Goal: Transaction & Acquisition: Purchase product/service

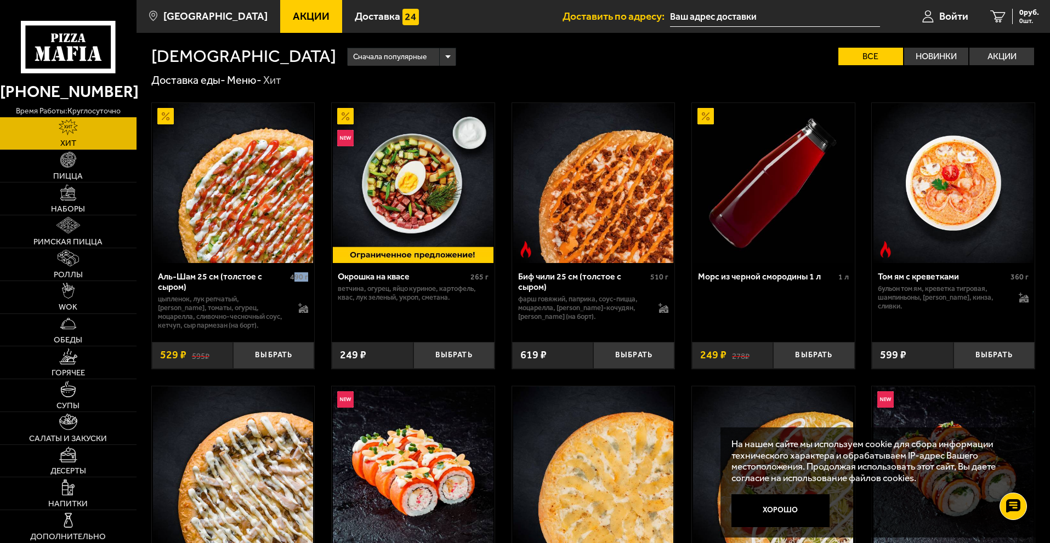
drag, startPoint x: 293, startPoint y: 280, endPoint x: 315, endPoint y: 280, distance: 21.9
click at [109, 201] on link "Наборы" at bounding box center [68, 199] width 136 height 32
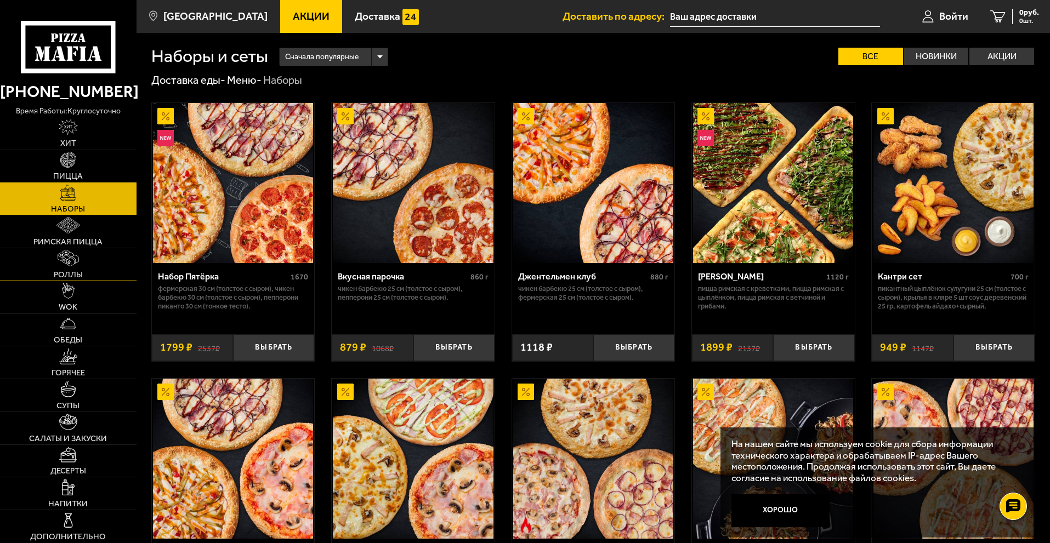
click at [100, 277] on link "Роллы" at bounding box center [68, 264] width 136 height 32
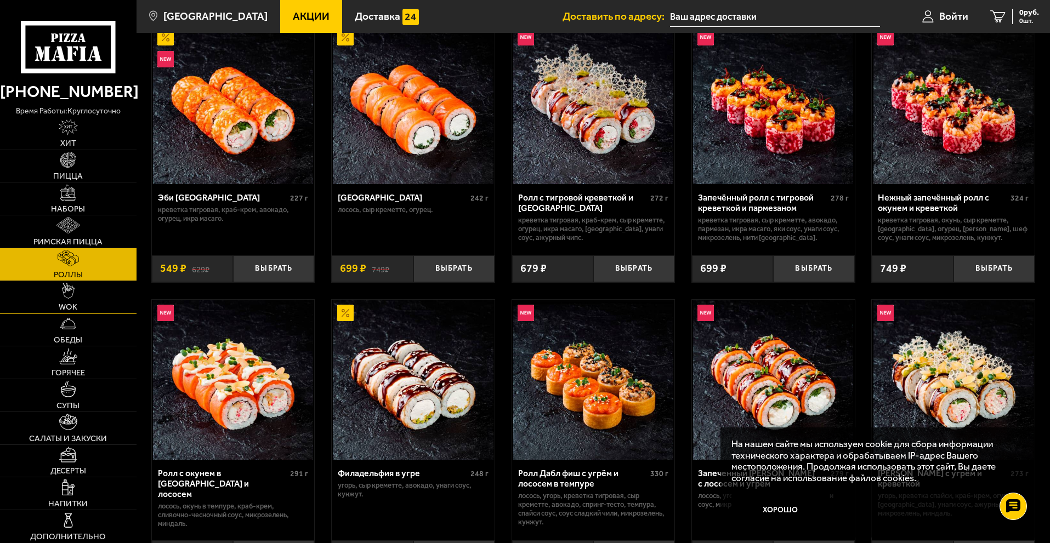
scroll to position [110, 0]
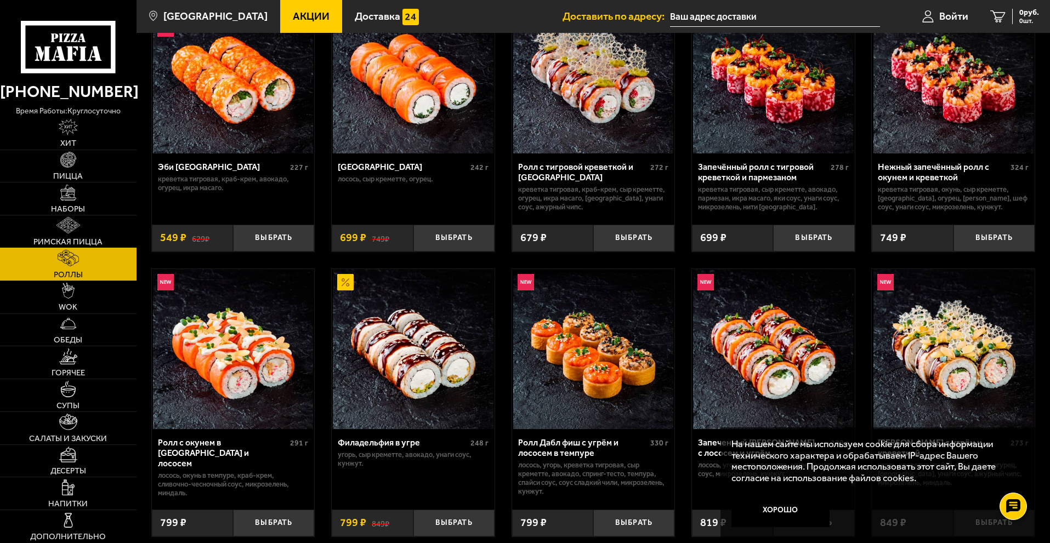
click at [72, 236] on link "Римская пицца" at bounding box center [68, 231] width 136 height 32
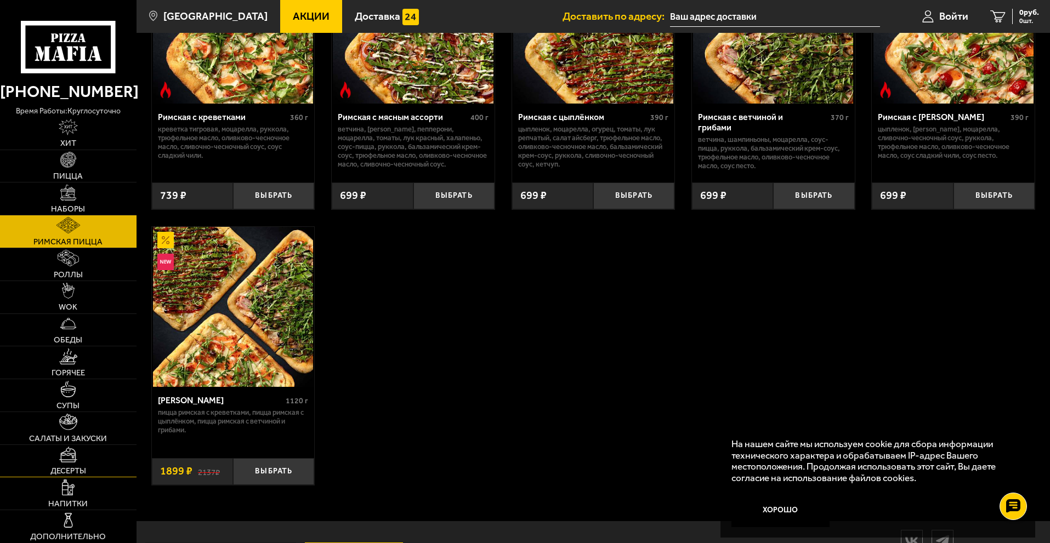
scroll to position [208, 0]
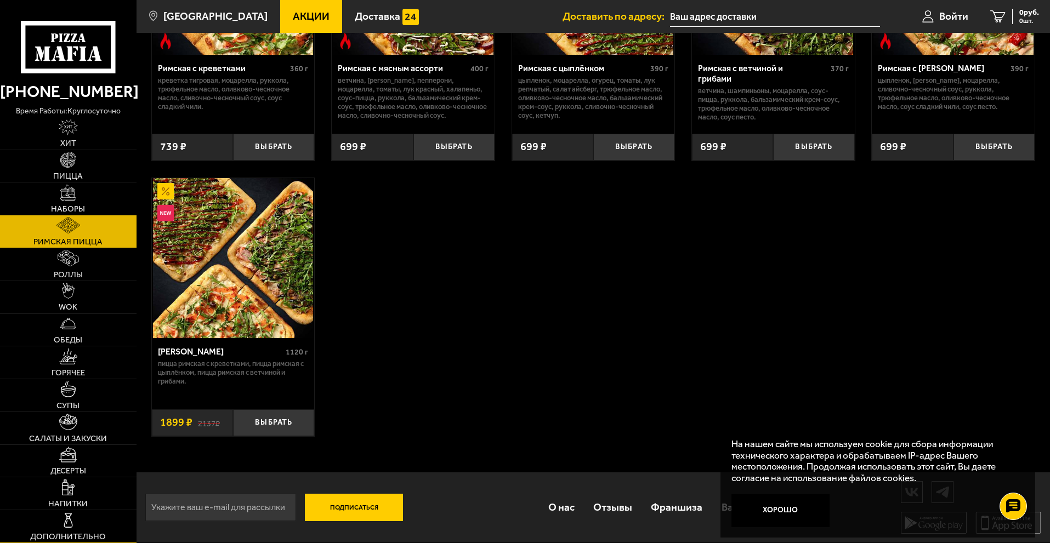
click at [64, 518] on img at bounding box center [68, 520] width 16 height 16
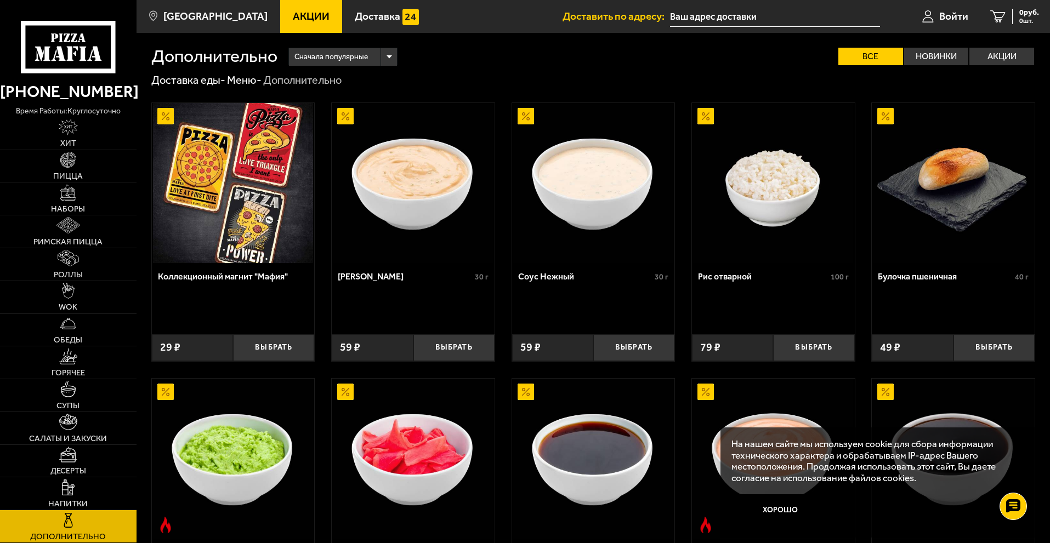
drag, startPoint x: 159, startPoint y: 279, endPoint x: 152, endPoint y: 292, distance: 14.7
click at [153, 291] on div "Коллекционный магнит "Мафия"" at bounding box center [233, 294] width 163 height 63
click at [257, 354] on button "Выбрать" at bounding box center [273, 347] width 81 height 27
click at [258, 352] on button "Выбрать" at bounding box center [273, 347] width 81 height 27
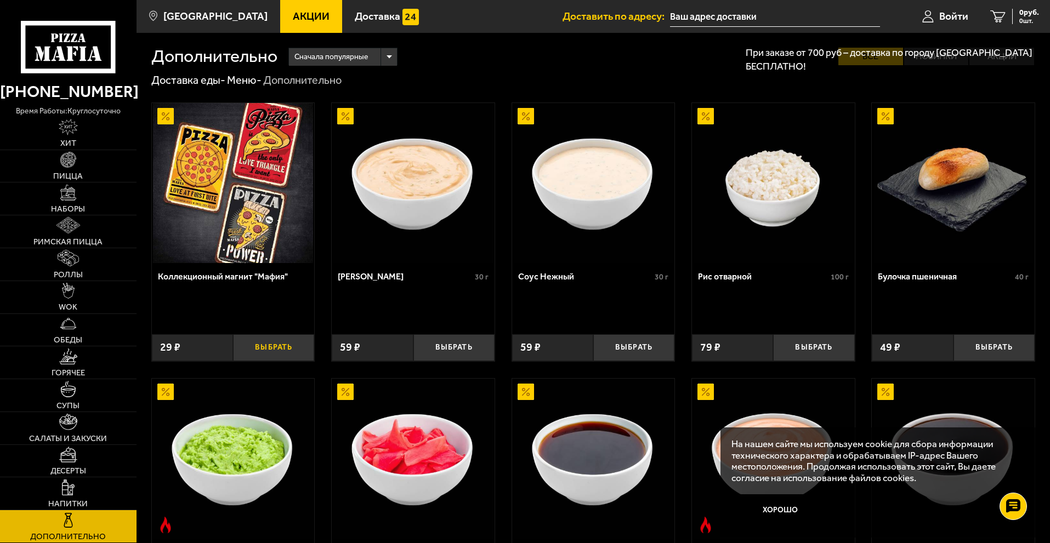
click at [258, 352] on button "Выбрать" at bounding box center [273, 347] width 81 height 27
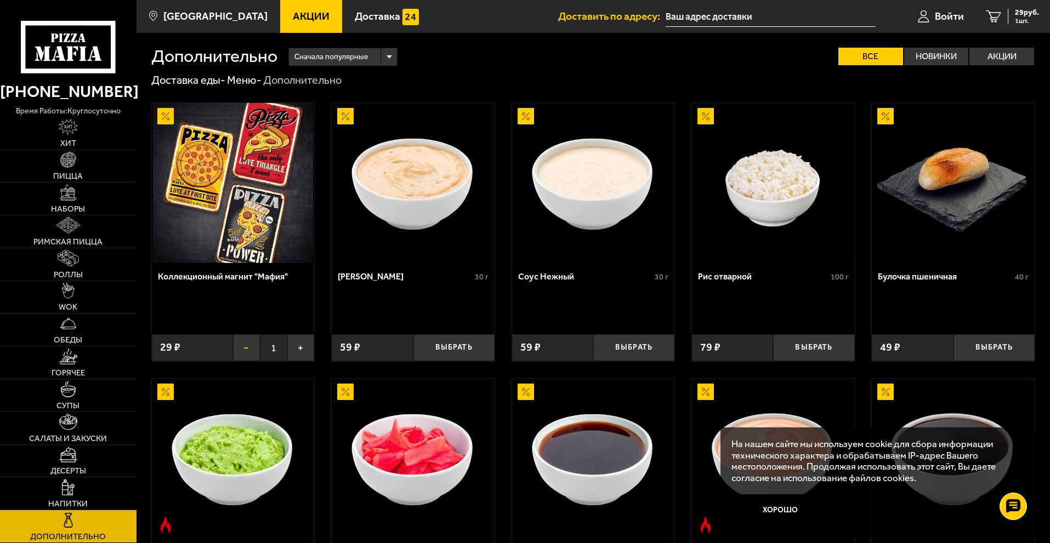
click at [241, 351] on button "−" at bounding box center [246, 347] width 27 height 27
click at [83, 395] on link "Супы" at bounding box center [68, 395] width 136 height 32
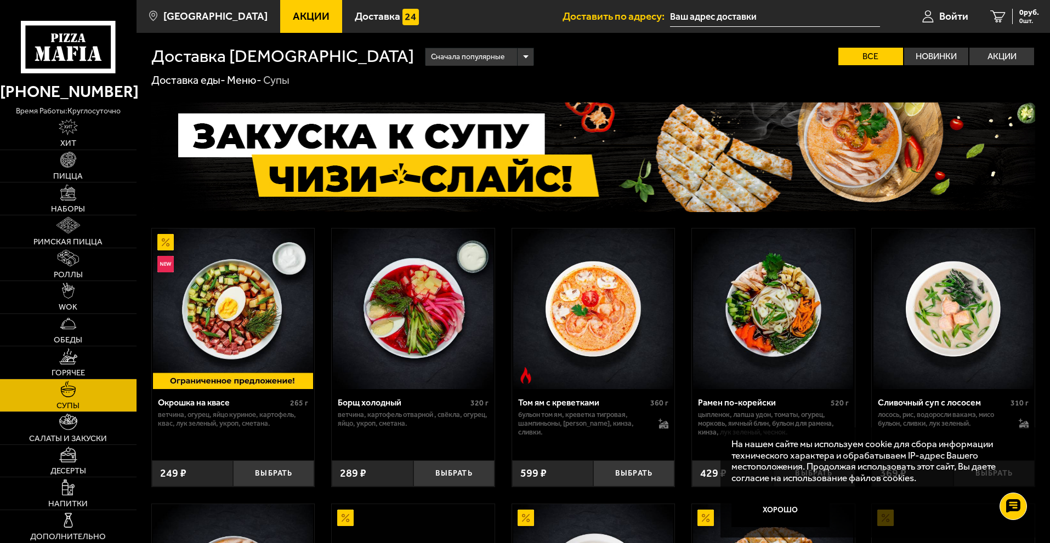
click at [733, 14] on input "text" at bounding box center [775, 17] width 210 height 20
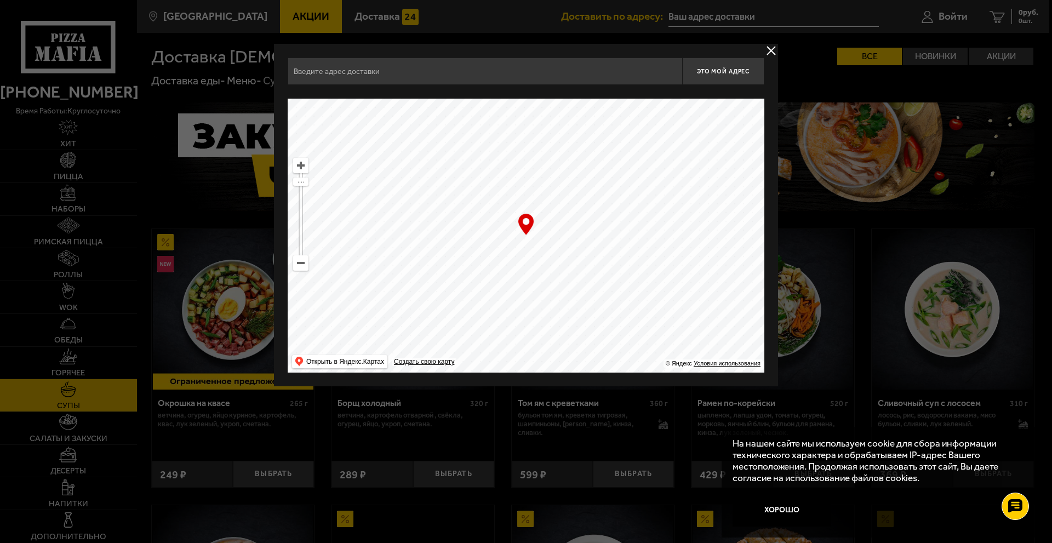
click at [773, 50] on button "delivery type" at bounding box center [772, 51] width 14 height 14
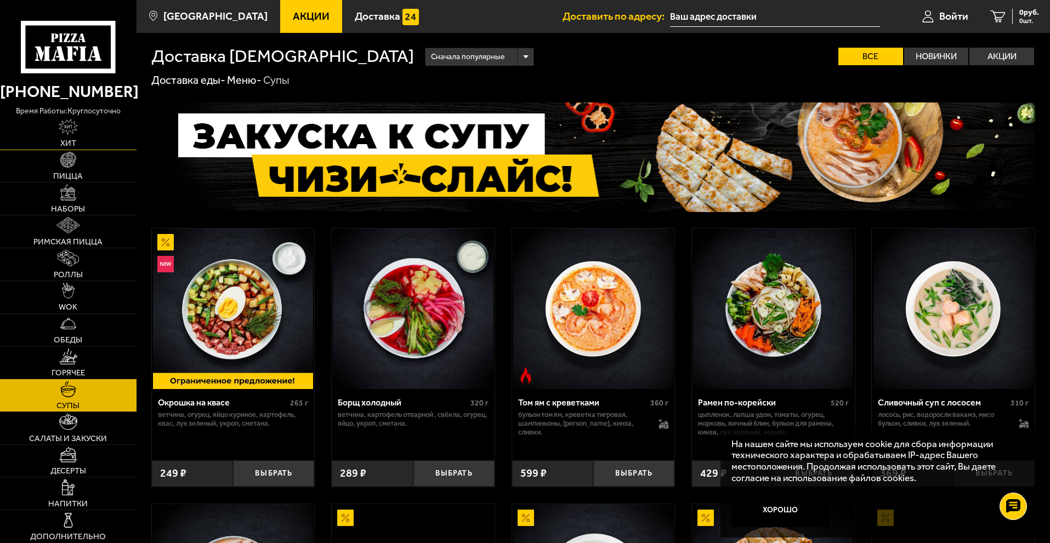
click at [78, 129] on img at bounding box center [68, 127] width 19 height 16
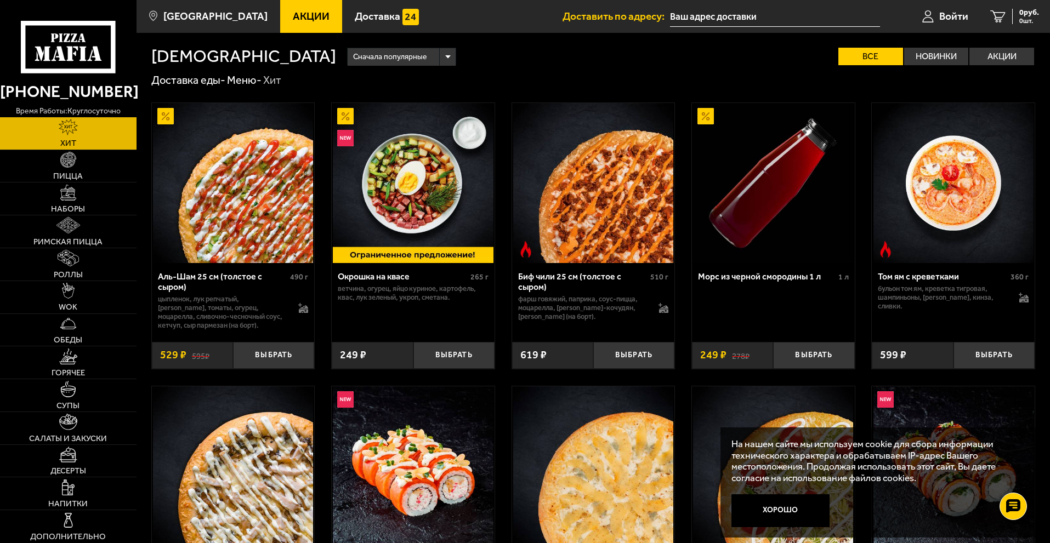
click at [353, 59] on span "Сначала популярные" at bounding box center [389, 57] width 73 height 21
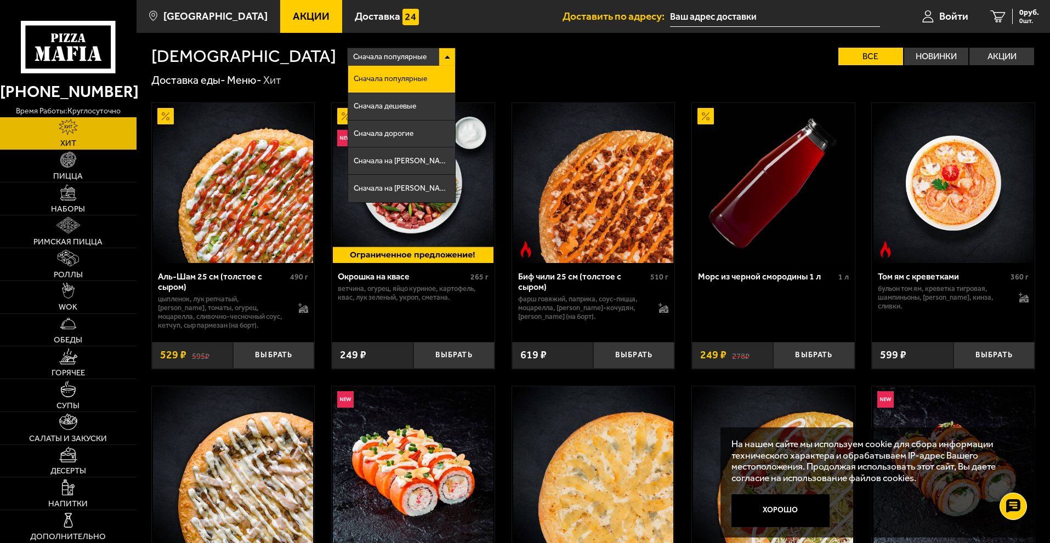
click at [348, 113] on li "Сначала дешевые" at bounding box center [401, 106] width 107 height 27
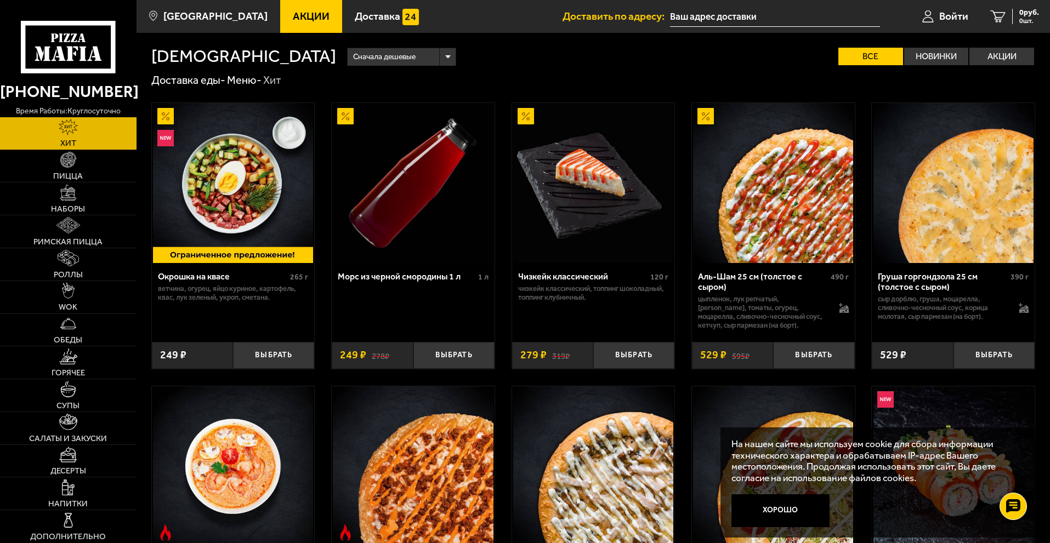
click at [353, 59] on span "Сначала дешевые" at bounding box center [384, 57] width 62 height 21
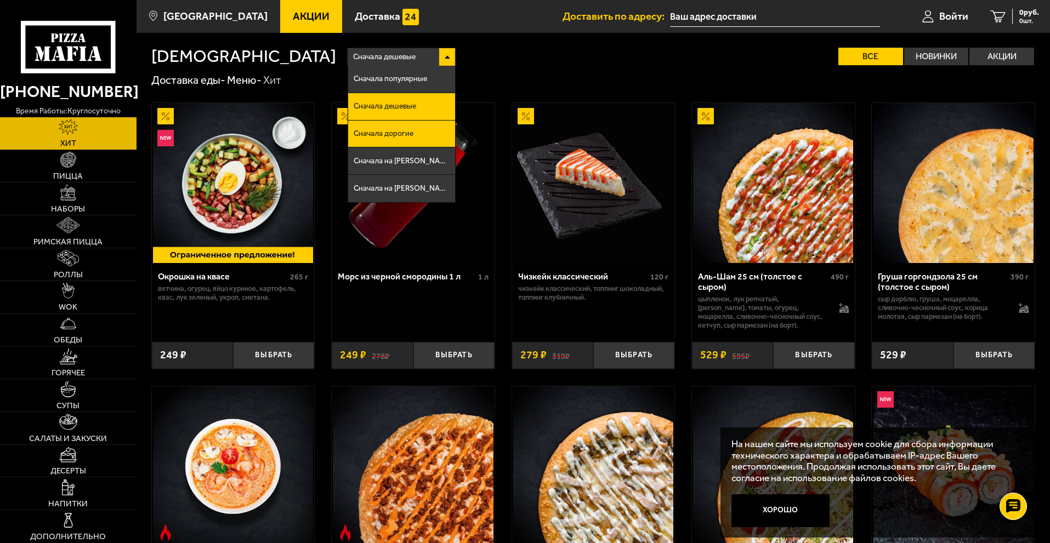
click at [348, 142] on li "Сначала дорогие" at bounding box center [401, 134] width 107 height 27
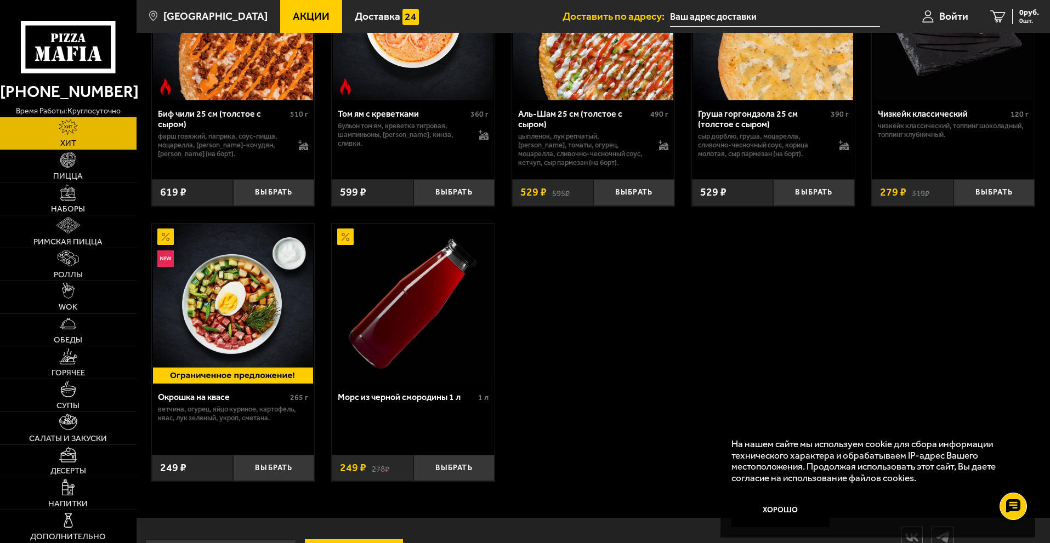
scroll to position [805, 0]
